Goal: Find contact information: Find contact information

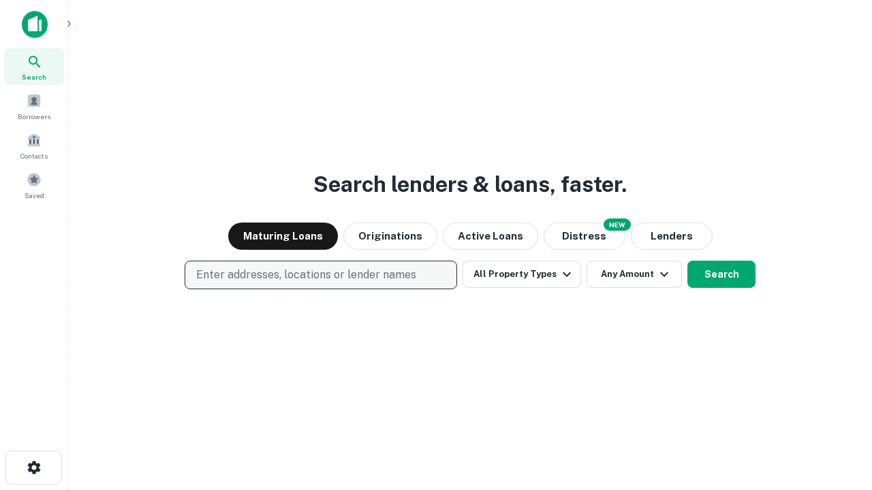
click at [320, 275] on p "Enter addresses, locations or lender names" at bounding box center [306, 275] width 220 height 16
type input "**********"
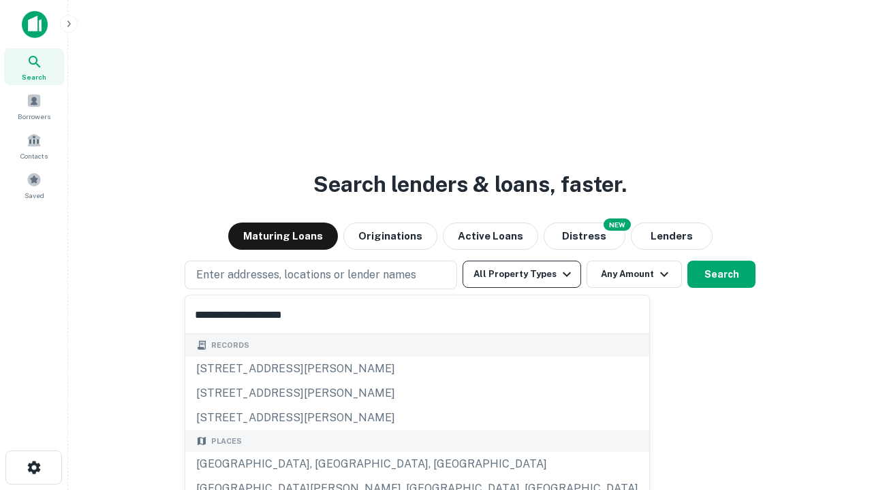
click at [325, 464] on div "Santa Monica, CA, USA" at bounding box center [417, 464] width 464 height 25
click at [522, 274] on button "All Property Types" at bounding box center [521, 274] width 118 height 27
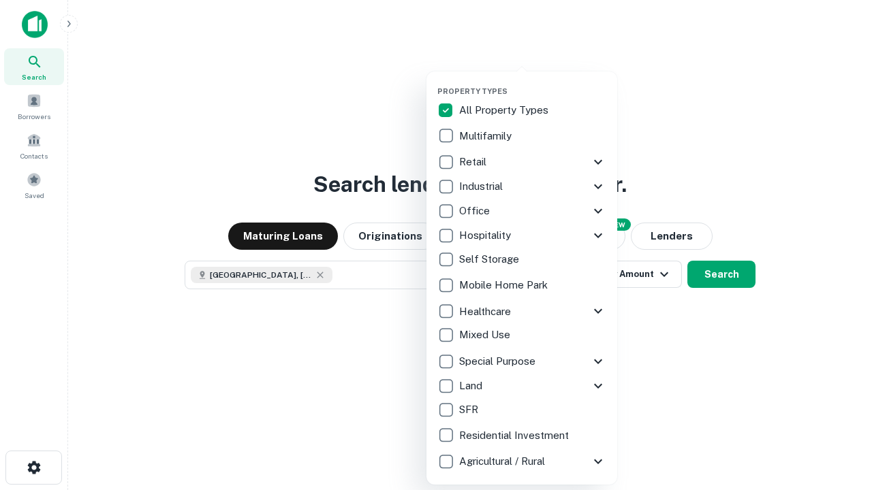
click at [533, 82] on button "button" at bounding box center [532, 82] width 191 height 1
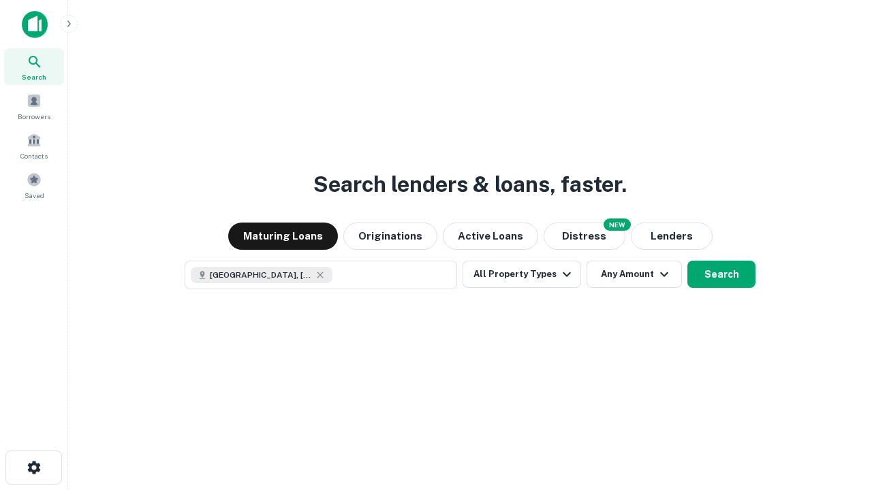
scroll to position [22, 0]
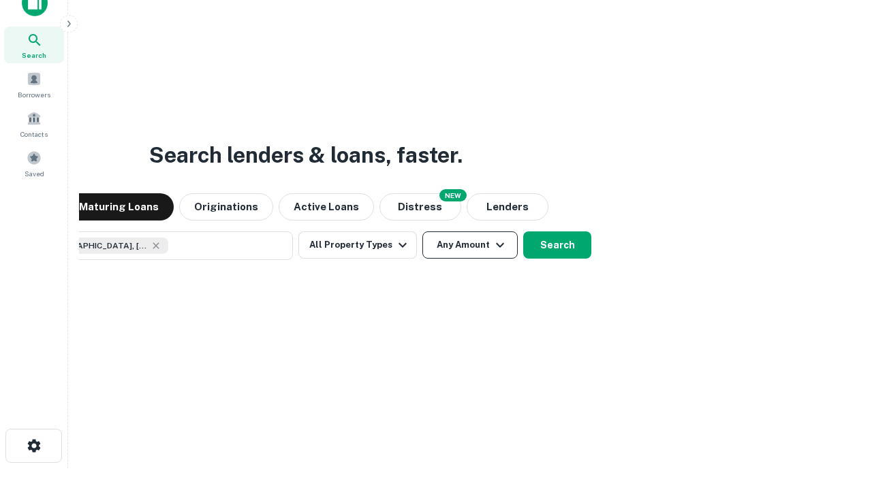
click at [422, 232] on button "Any Amount" at bounding box center [469, 245] width 95 height 27
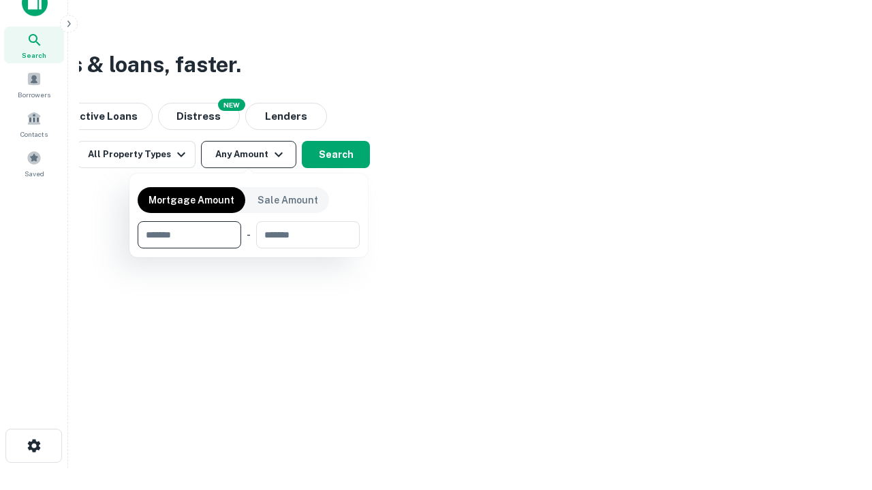
type input "*******"
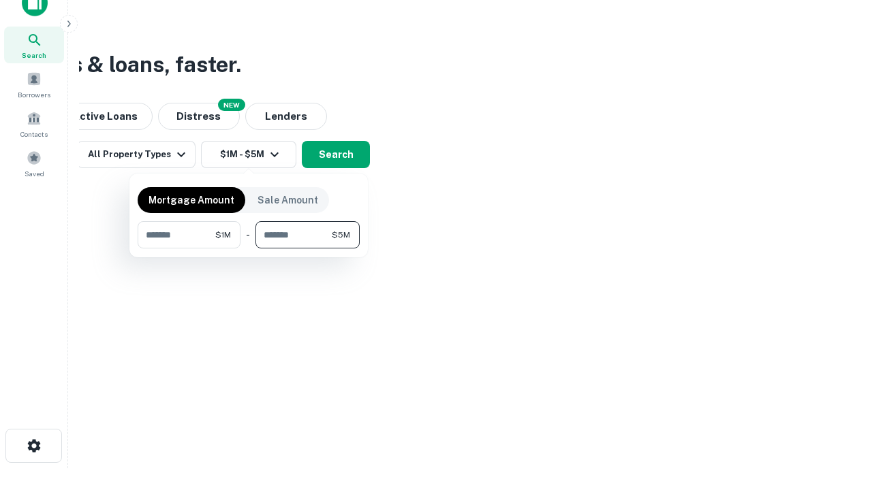
type input "*******"
click at [249, 249] on button "button" at bounding box center [249, 249] width 222 height 1
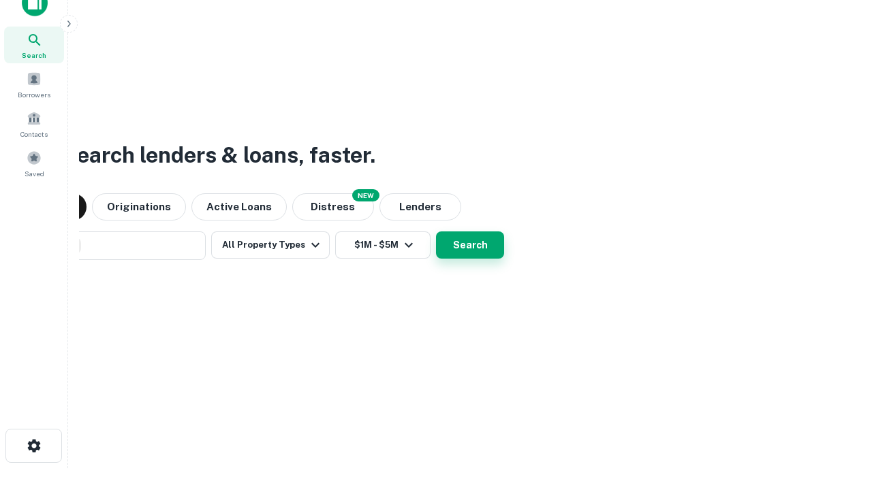
click at [436, 232] on button "Search" at bounding box center [470, 245] width 68 height 27
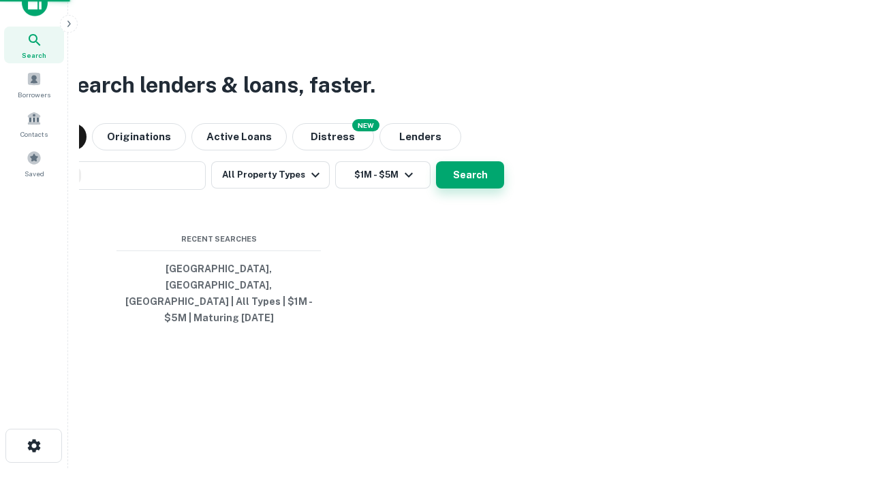
scroll to position [44, 385]
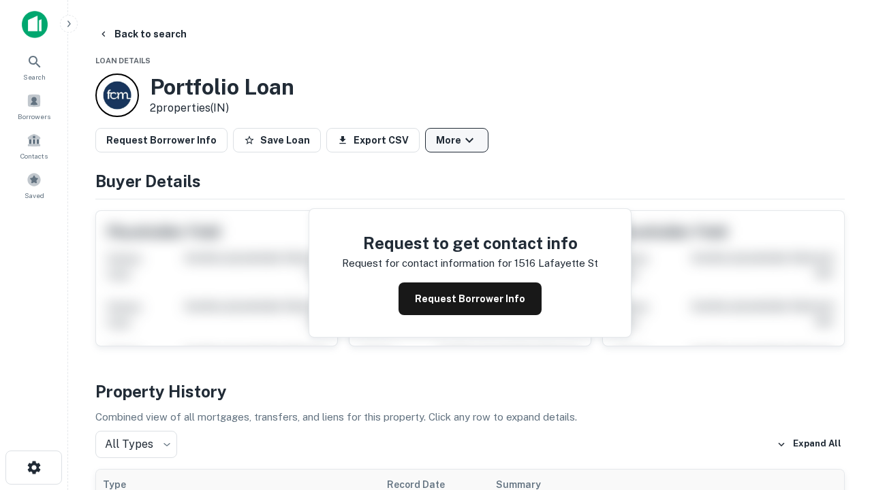
click at [456, 140] on button "More" at bounding box center [456, 140] width 63 height 25
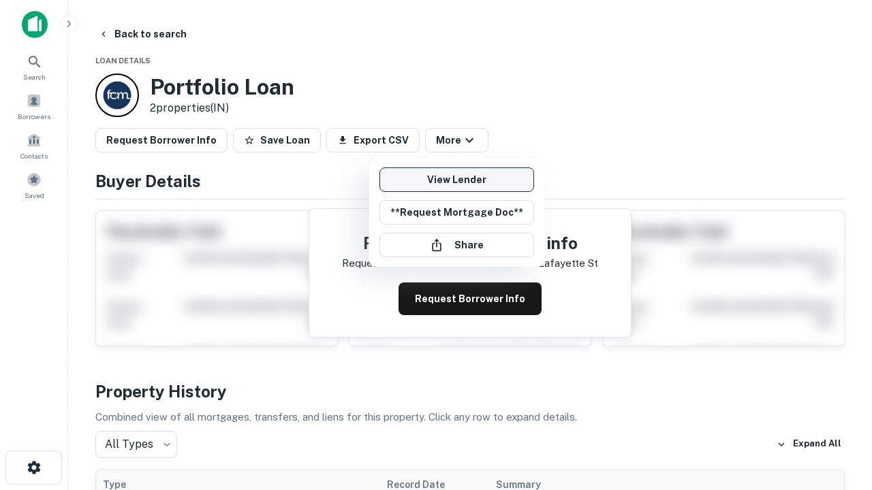
click at [456, 180] on link "View Lender" at bounding box center [456, 180] width 155 height 25
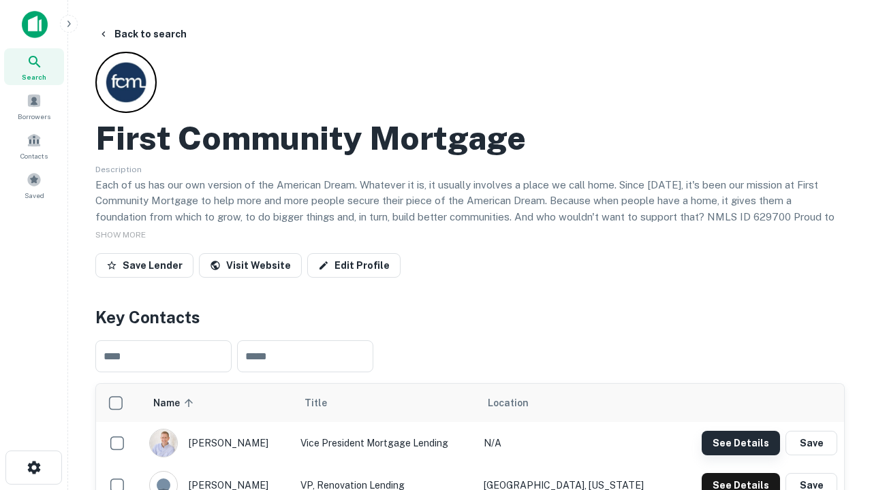
click at [740, 443] on button "See Details" at bounding box center [740, 443] width 78 height 25
click at [33, 468] on icon "button" at bounding box center [34, 468] width 16 height 16
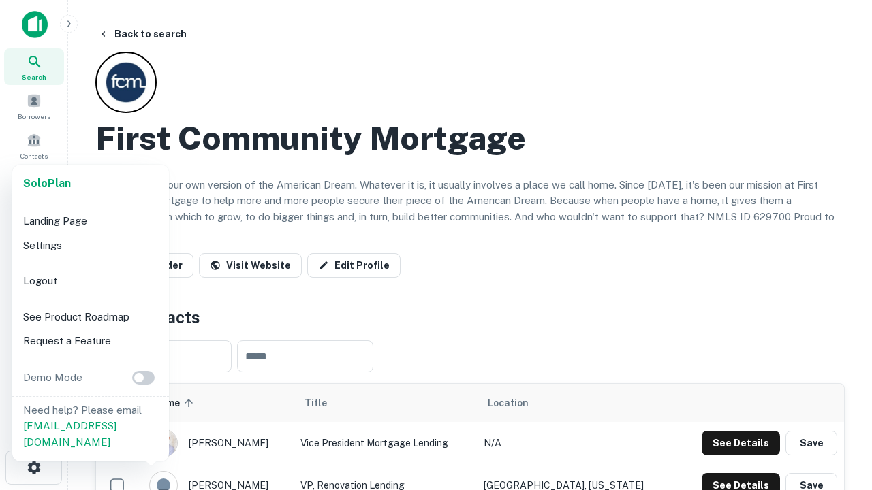
click at [90, 281] on li "Logout" at bounding box center [91, 281] width 146 height 25
